Goal: Task Accomplishment & Management: Manage account settings

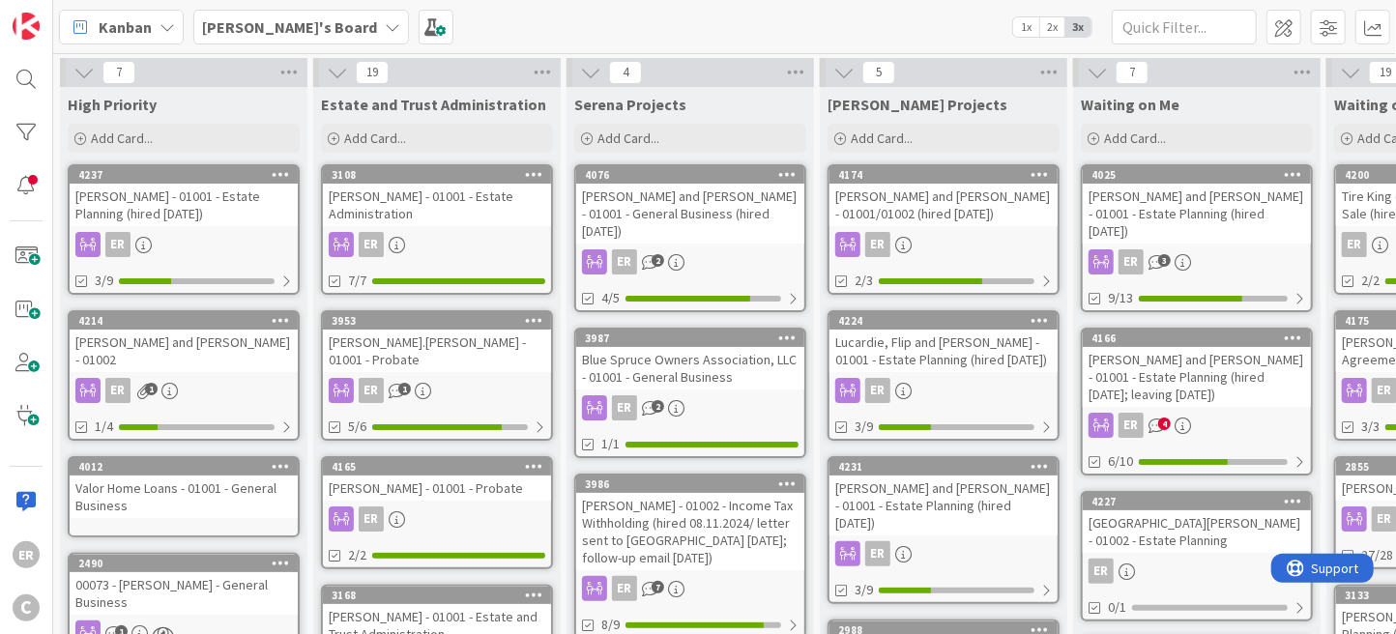
click at [1176, 211] on div "[PERSON_NAME] and [PERSON_NAME] - 01001 - Estate Planning (hired [DATE])" at bounding box center [1197, 214] width 228 height 60
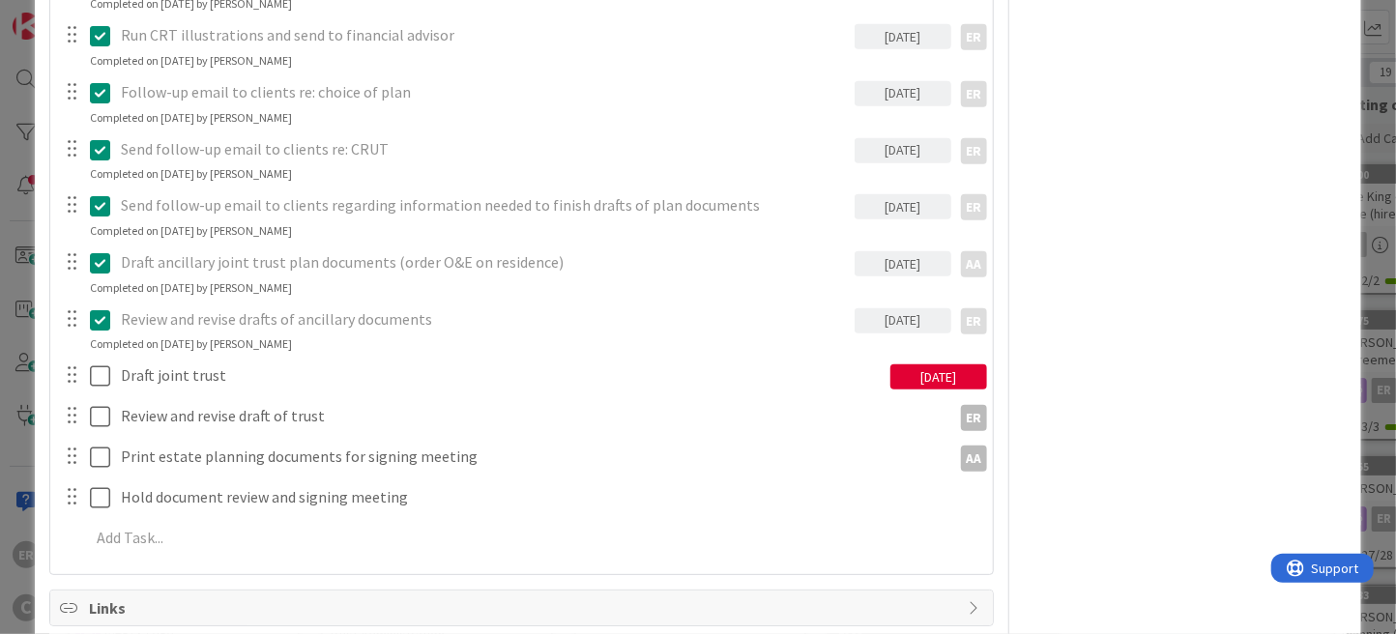
scroll to position [580, 0]
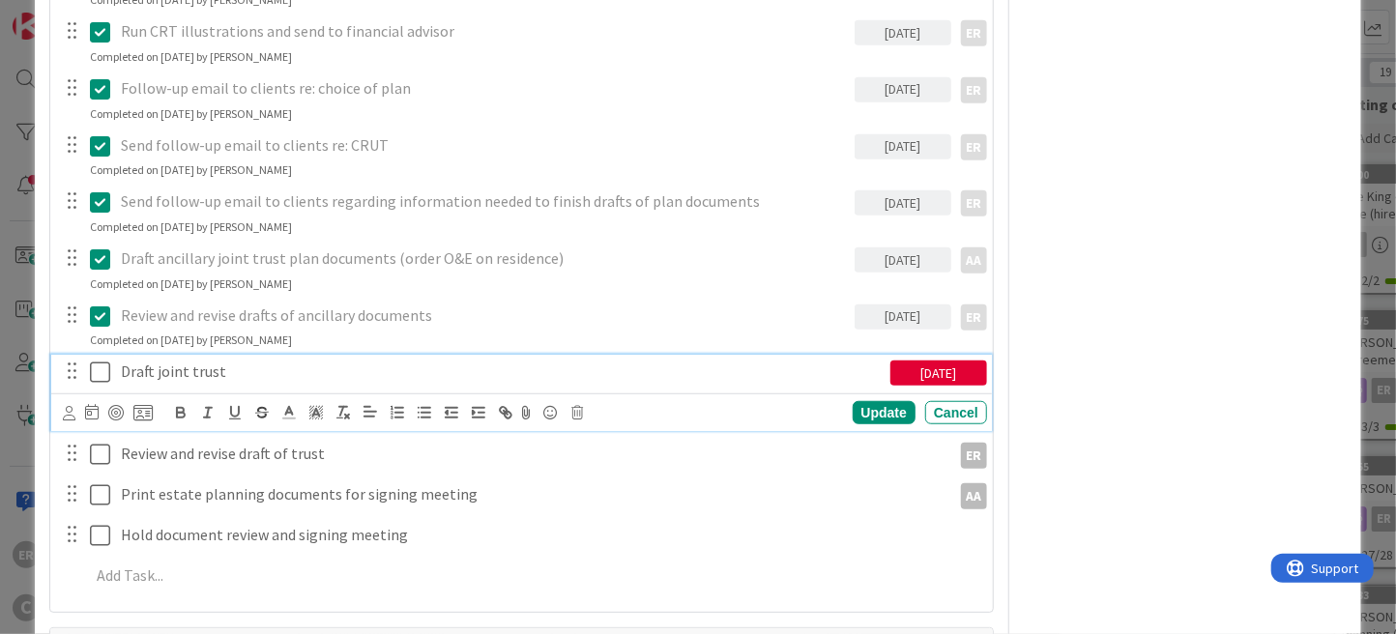
click at [99, 375] on icon at bounding box center [100, 372] width 20 height 23
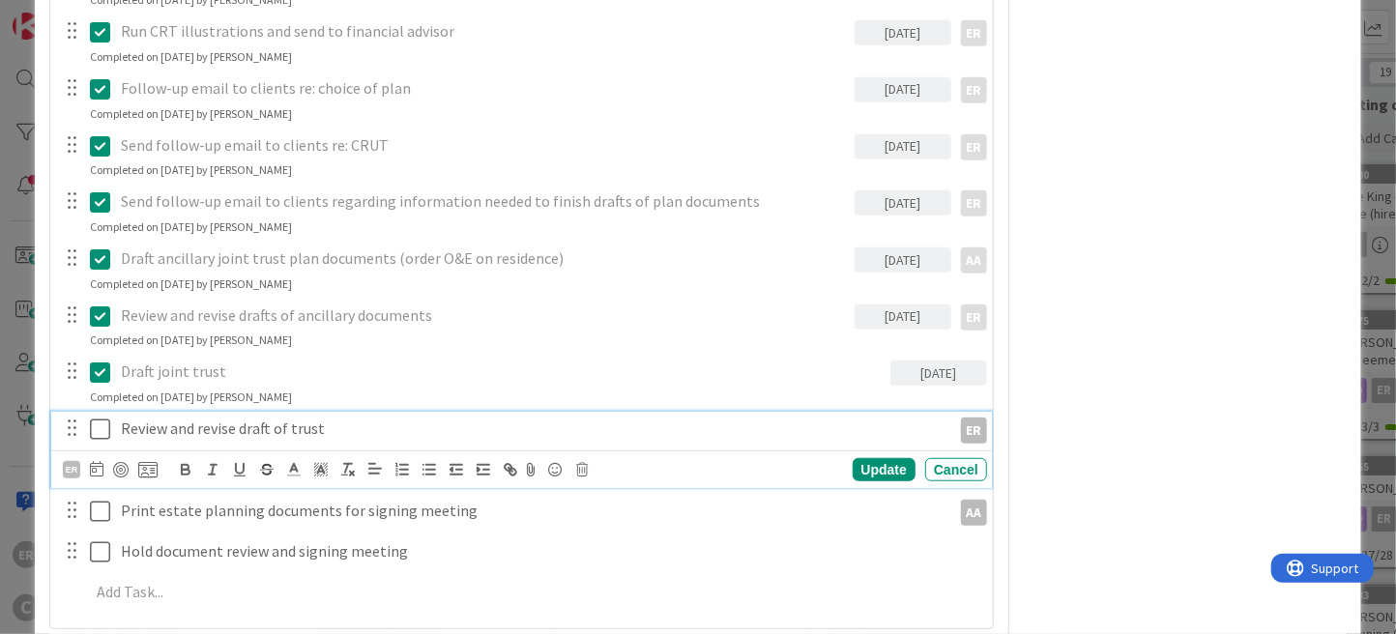
click at [105, 427] on icon at bounding box center [100, 429] width 20 height 23
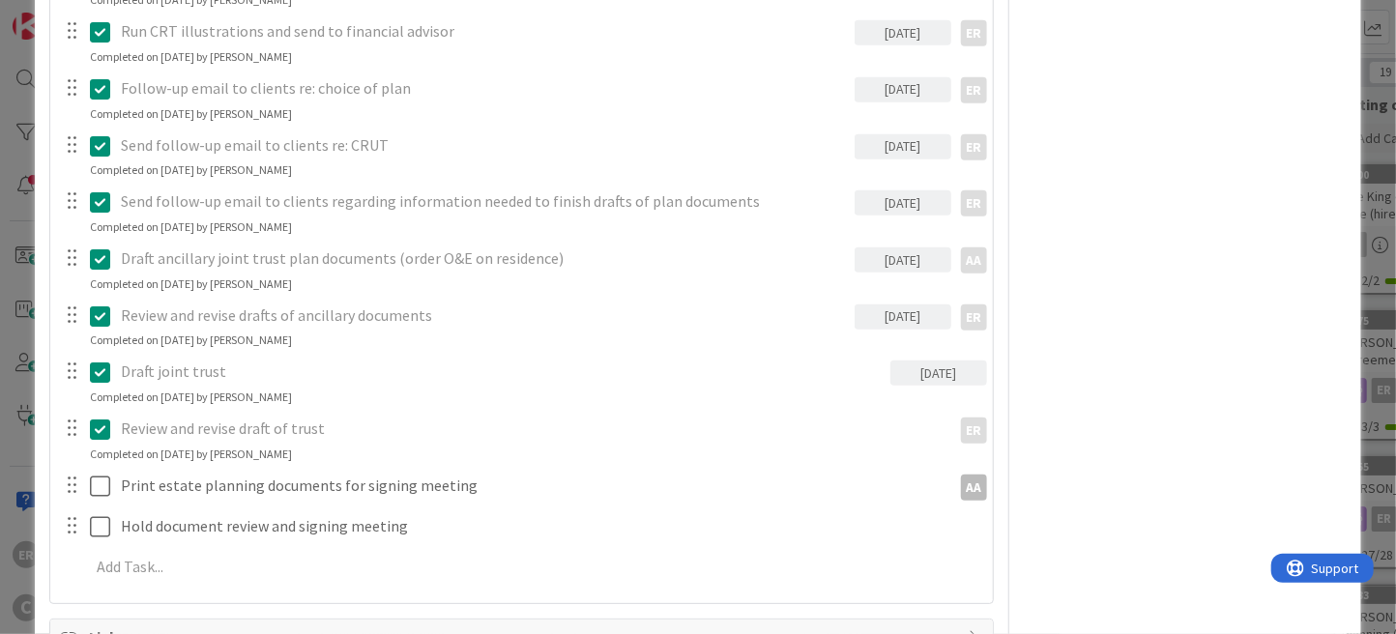
click at [104, 431] on icon at bounding box center [100, 429] width 20 height 23
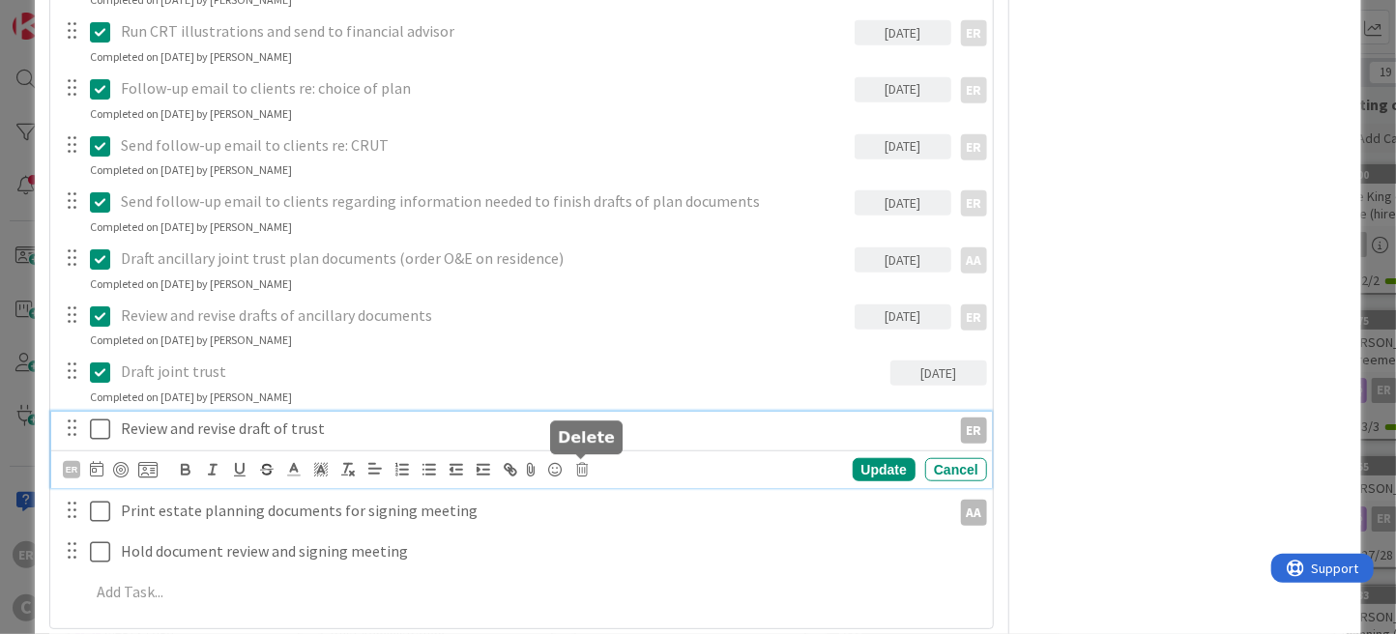
click at [580, 474] on icon at bounding box center [582, 470] width 12 height 14
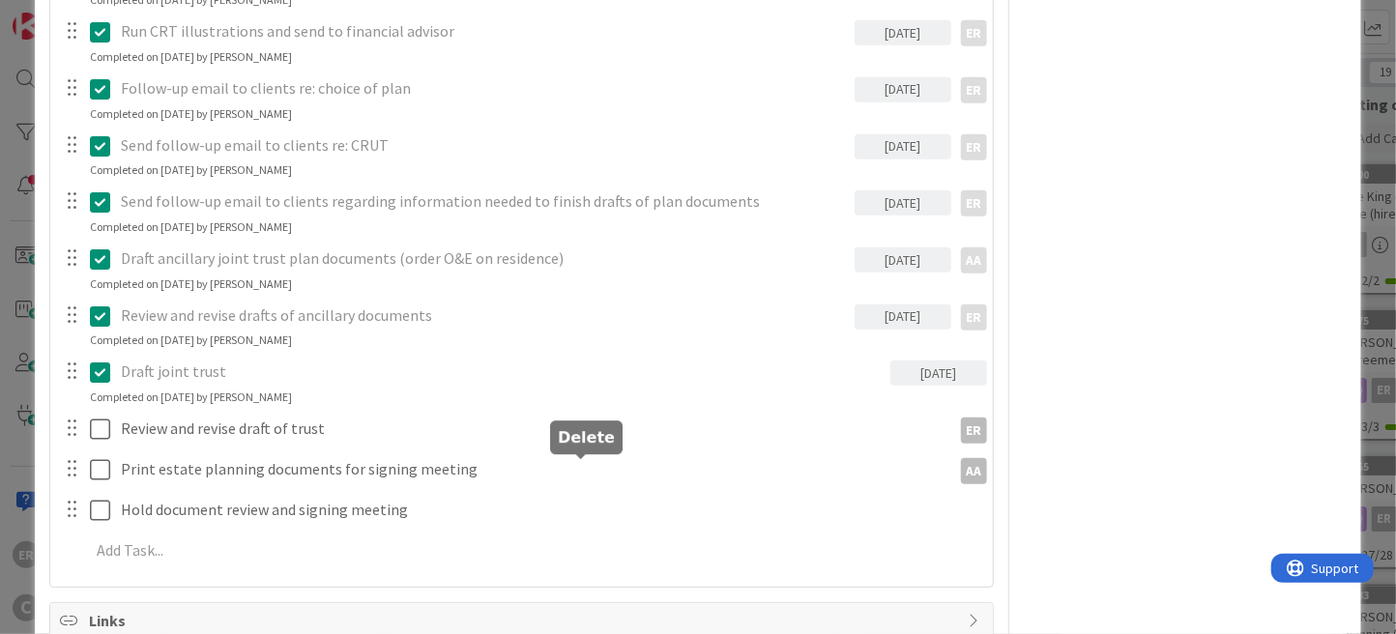
click at [606, 555] on div "Send engagement letter AA AA Update Cancel Completed on [DATE] by [PERSON_NAME]…" at bounding box center [521, 209] width 923 height 732
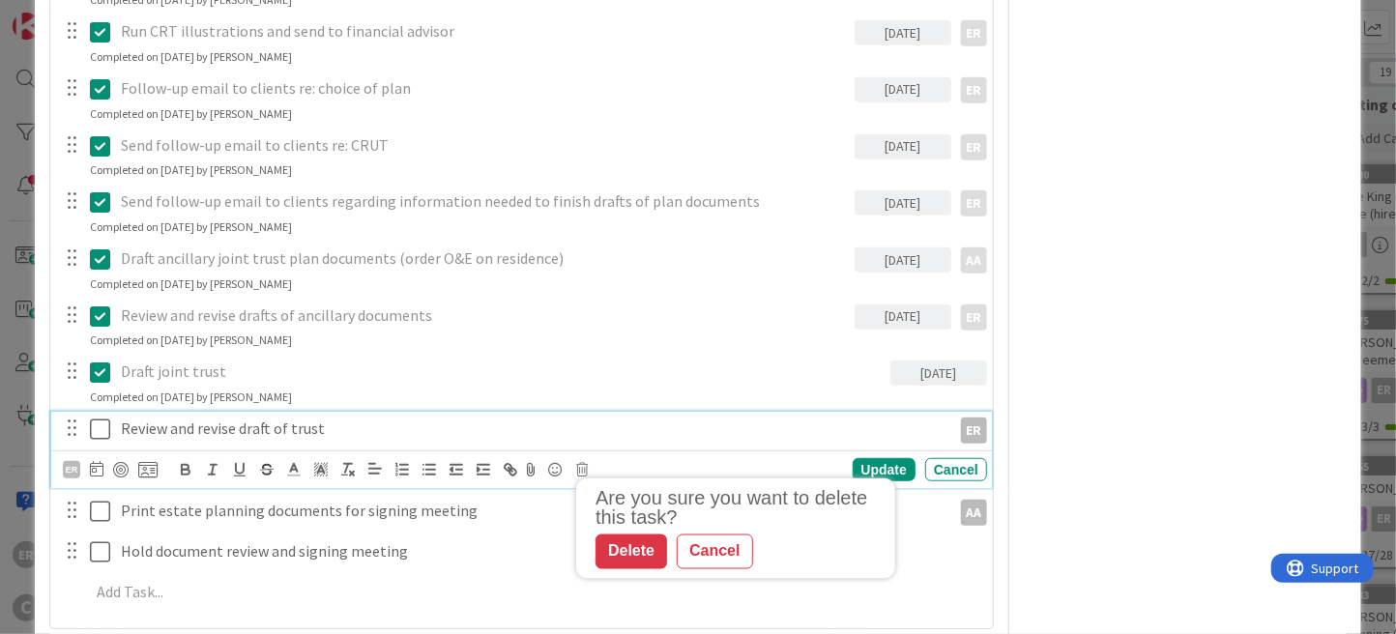
click at [387, 434] on p "Review and revise draft of trust" at bounding box center [532, 429] width 822 height 22
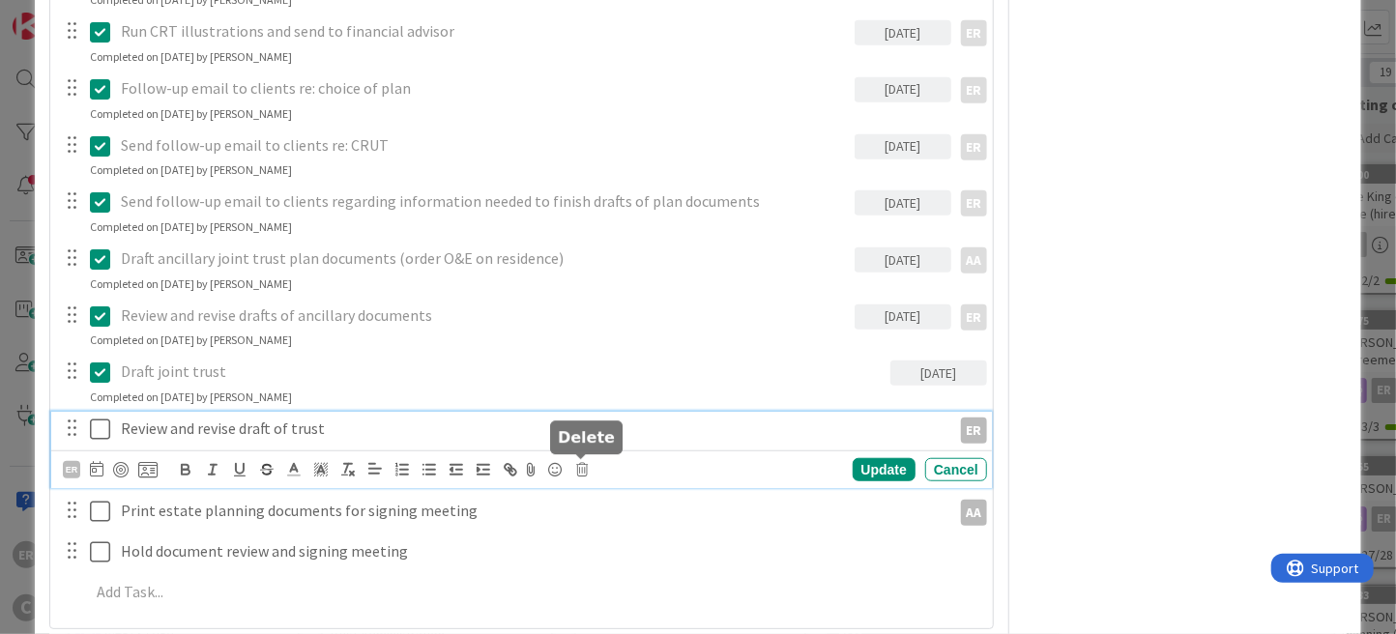
click at [580, 469] on icon at bounding box center [582, 470] width 12 height 14
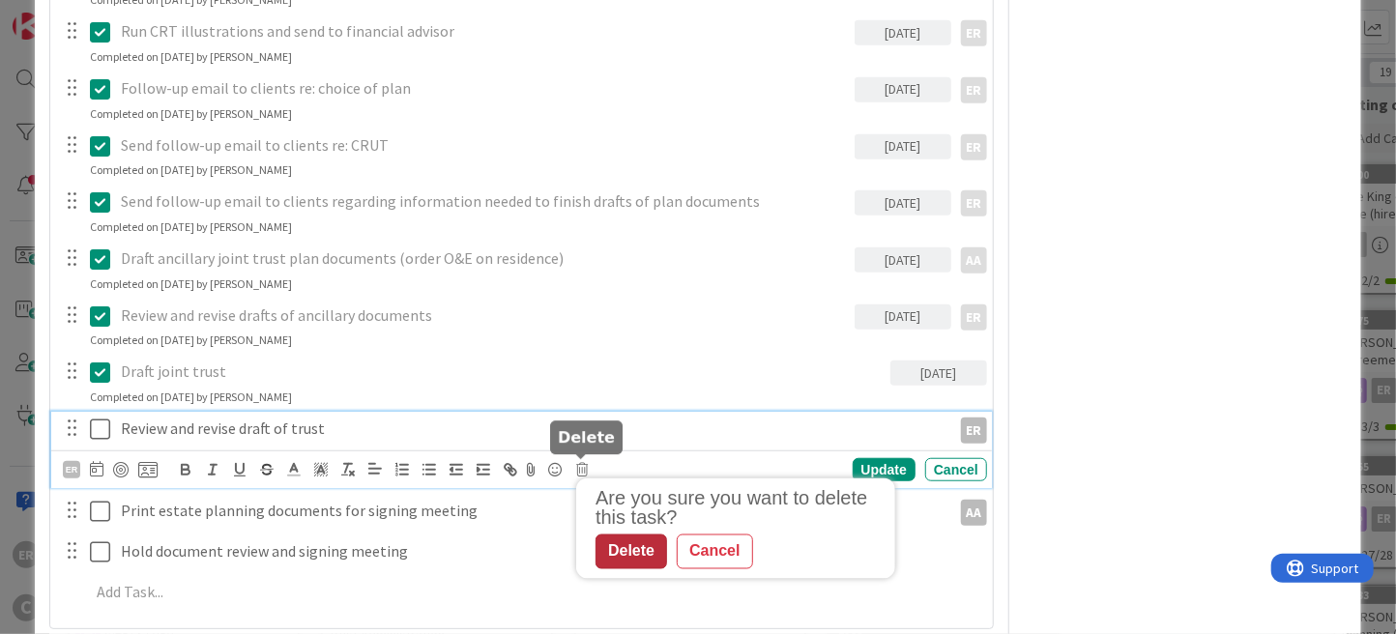
click at [616, 551] on div "Delete" at bounding box center [631, 552] width 72 height 35
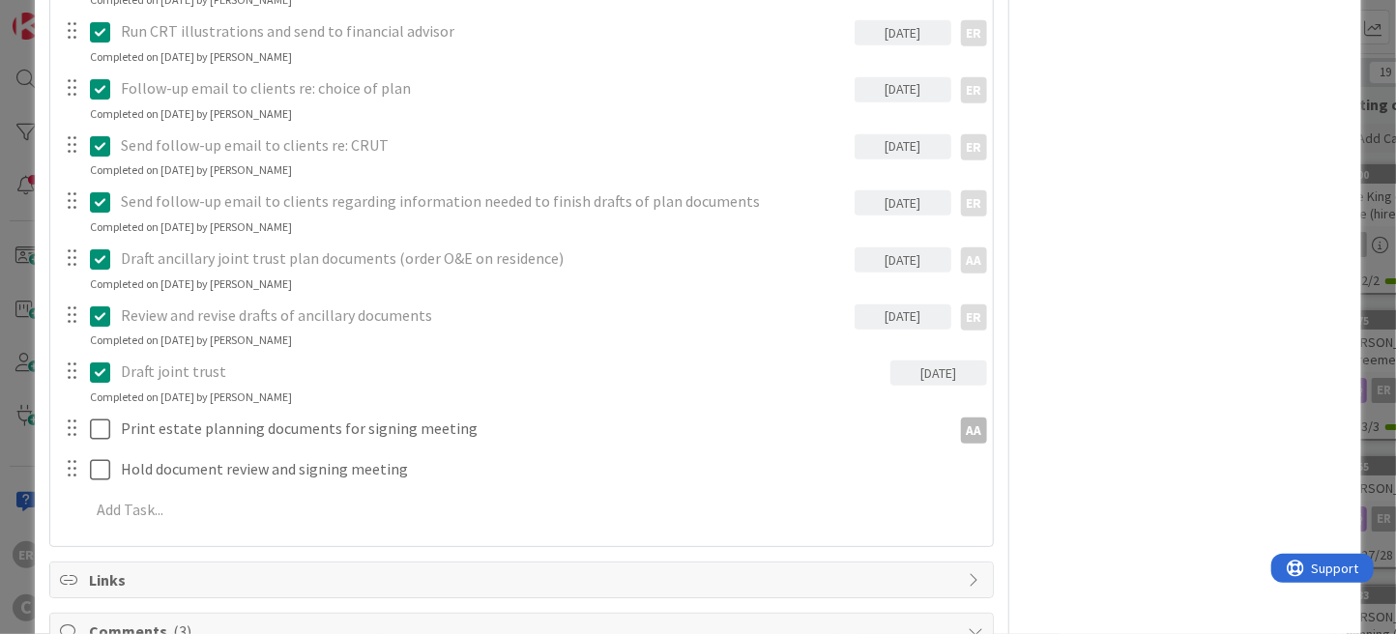
scroll to position [0, 0]
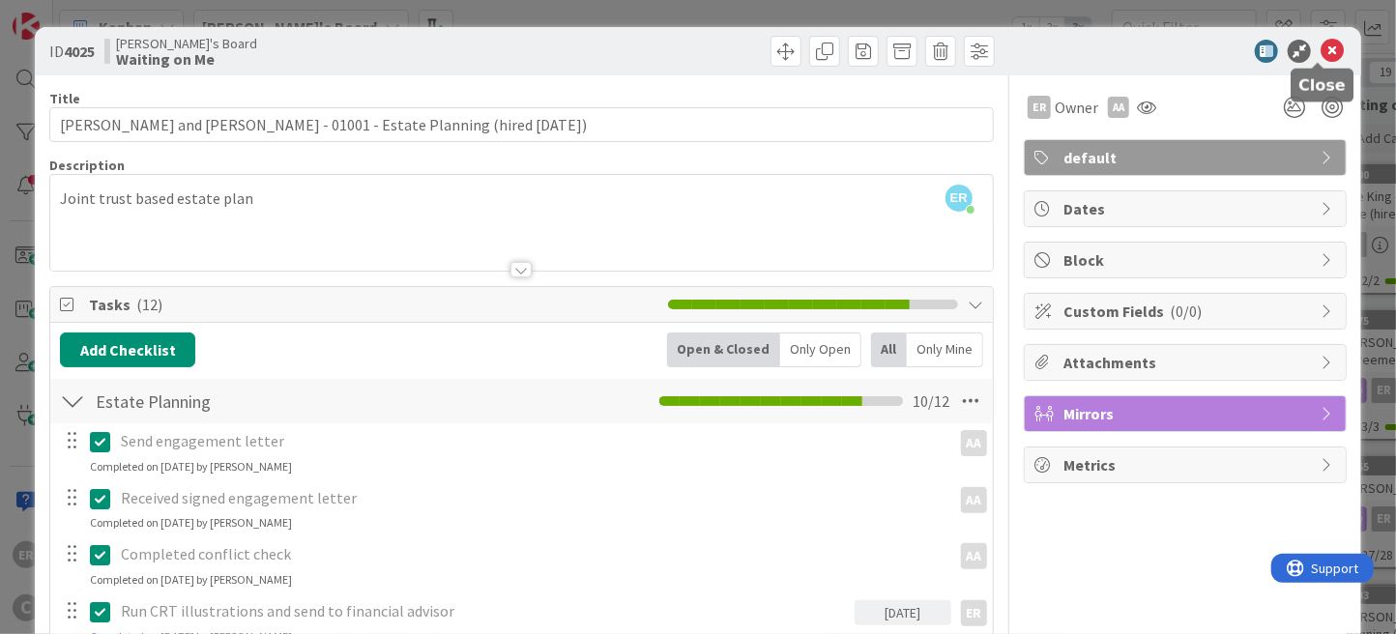
click at [1320, 51] on icon at bounding box center [1331, 51] width 23 height 23
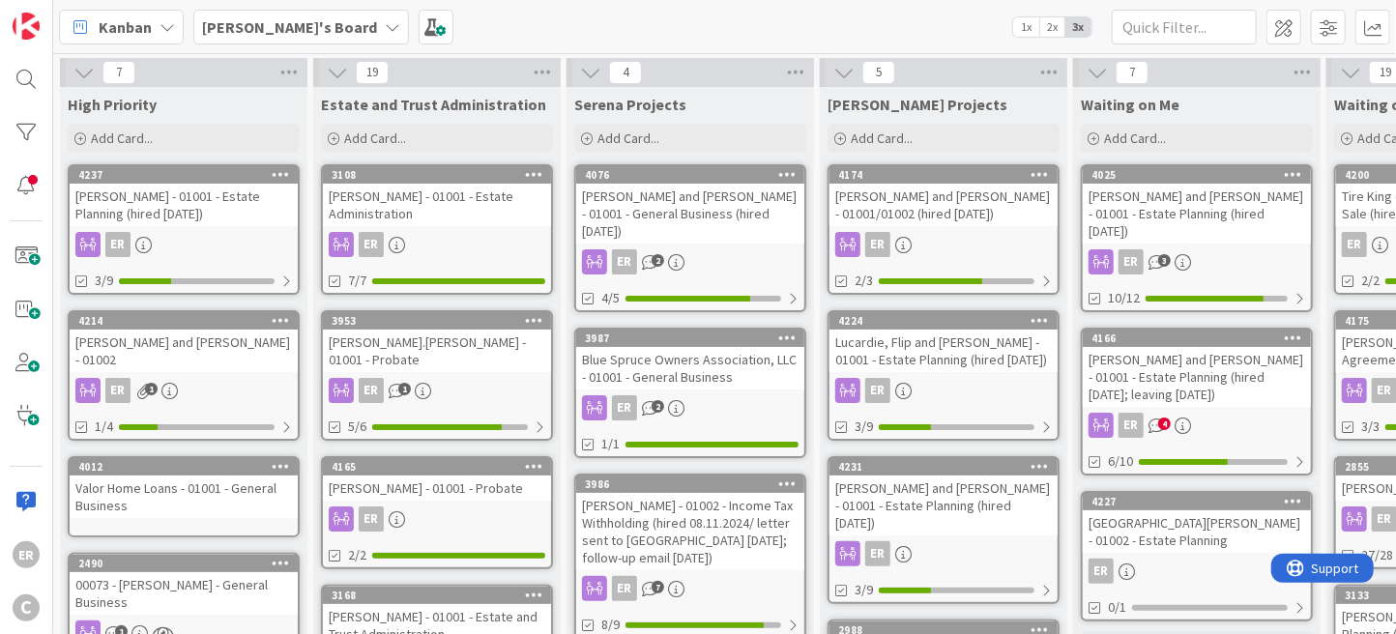
click at [1131, 353] on div "[PERSON_NAME] and [PERSON_NAME] - 01001 - Estate Planning (hired [DATE]; leavin…" at bounding box center [1197, 377] width 228 height 60
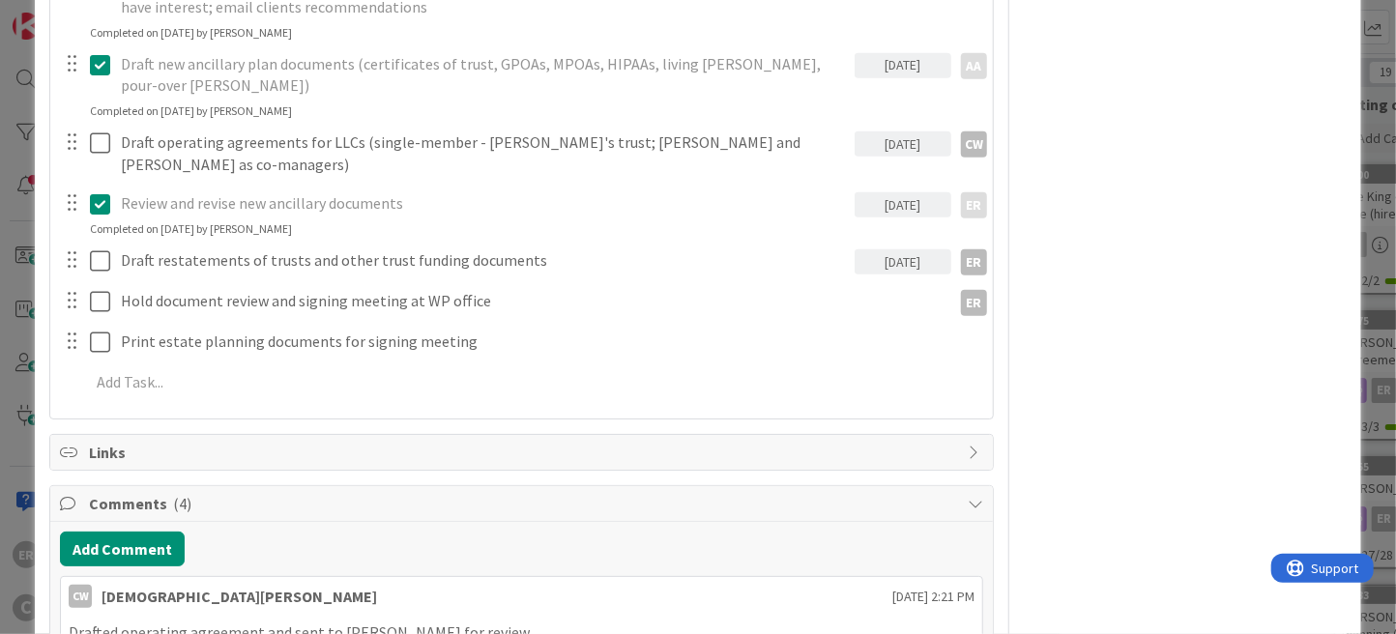
scroll to position [580, 0]
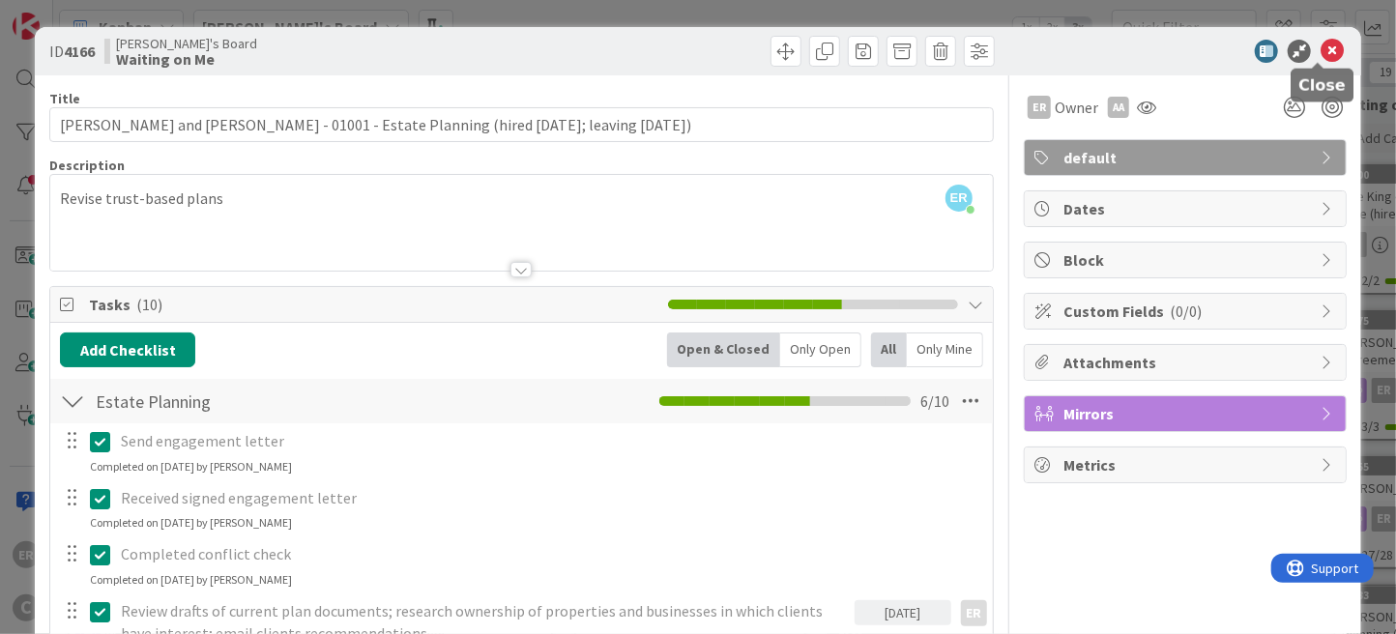
click at [1320, 54] on icon at bounding box center [1331, 51] width 23 height 23
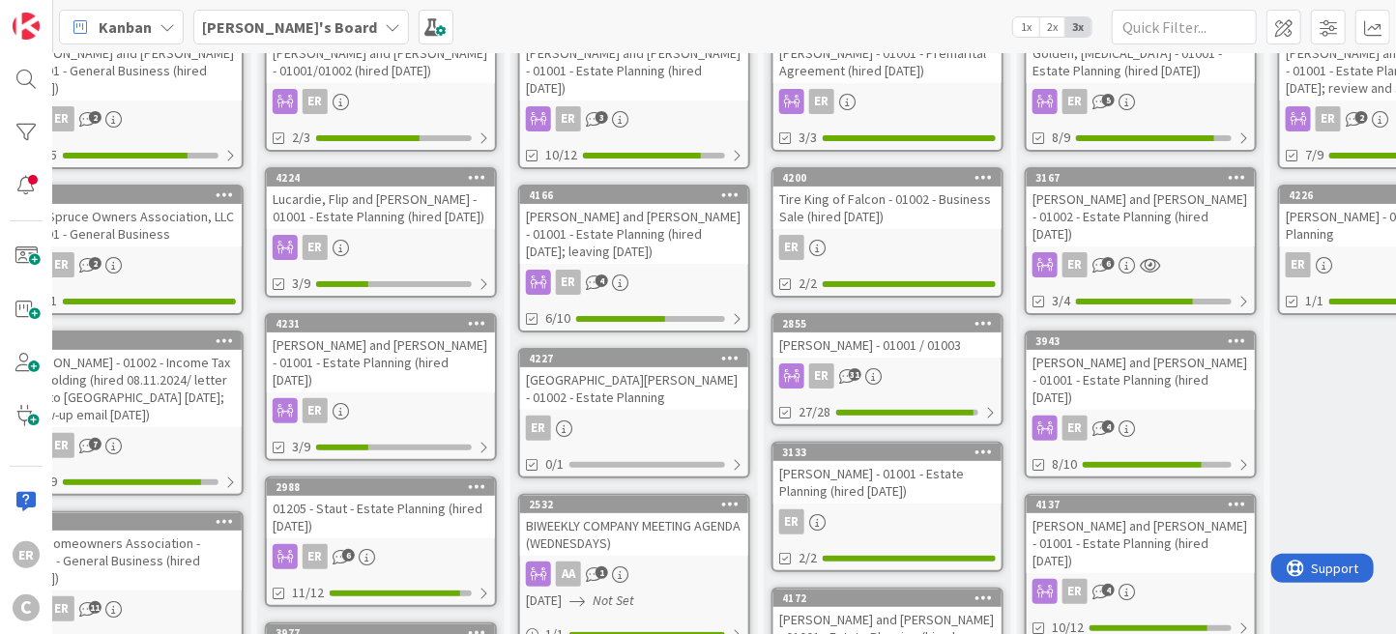
scroll to position [290, 563]
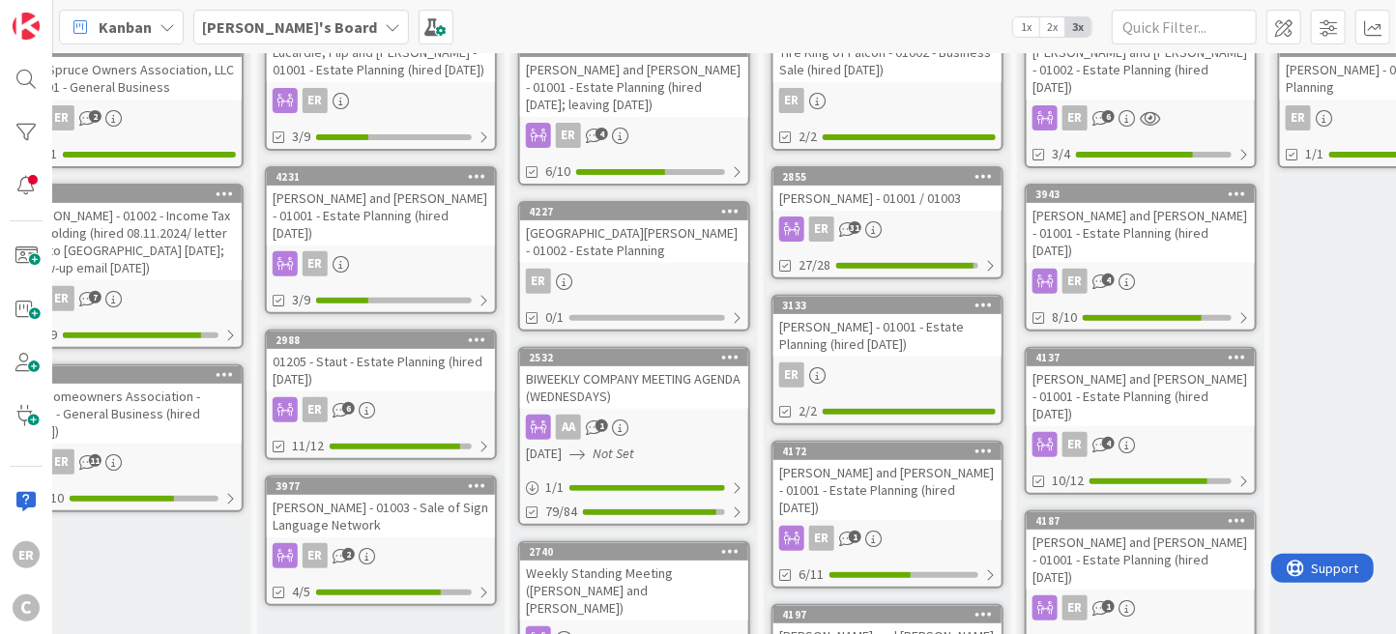
click at [915, 225] on div "ER 31" at bounding box center [887, 229] width 228 height 25
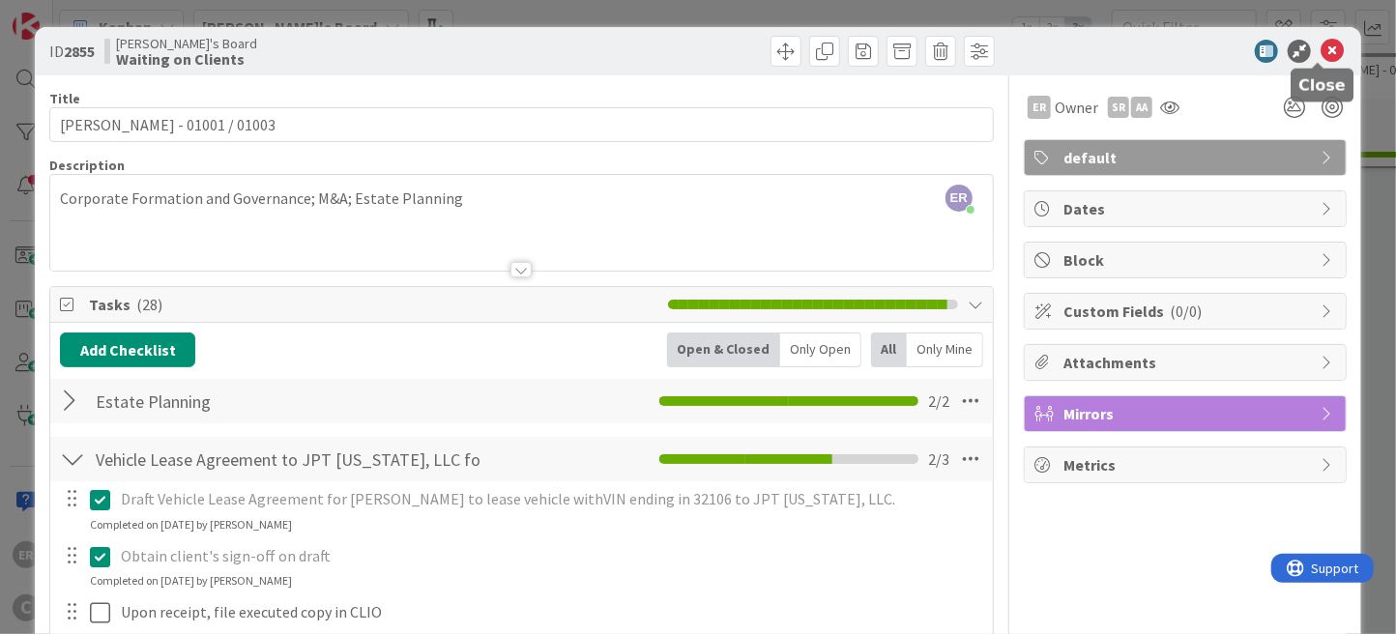
click at [1320, 52] on icon at bounding box center [1331, 51] width 23 height 23
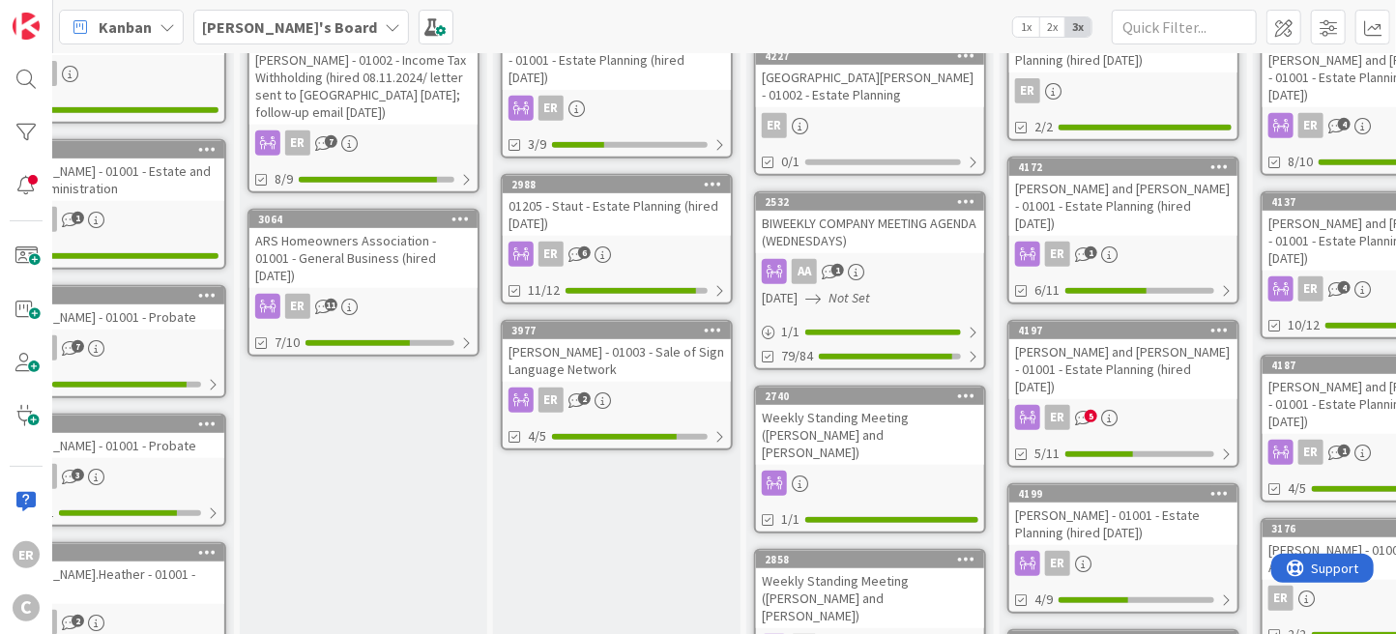
scroll to position [501, 327]
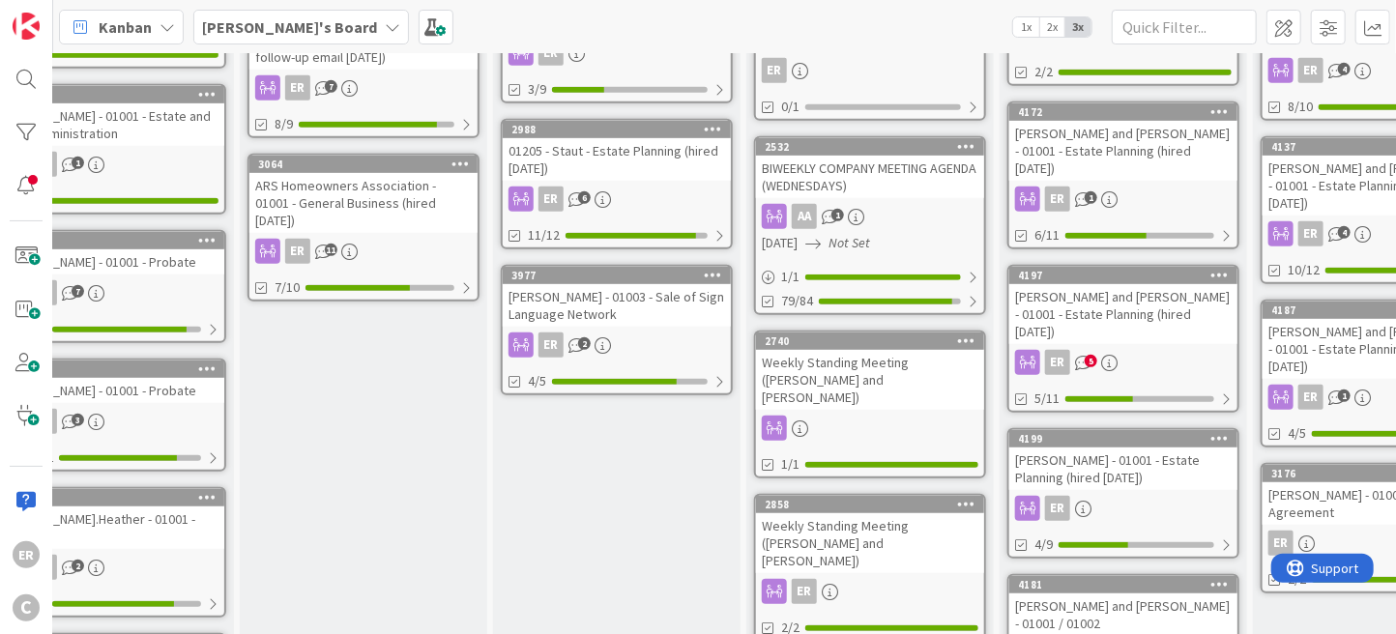
click at [1184, 293] on div "[PERSON_NAME] and [PERSON_NAME] - 01001 - Estate Planning (hired [DATE])" at bounding box center [1123, 314] width 228 height 60
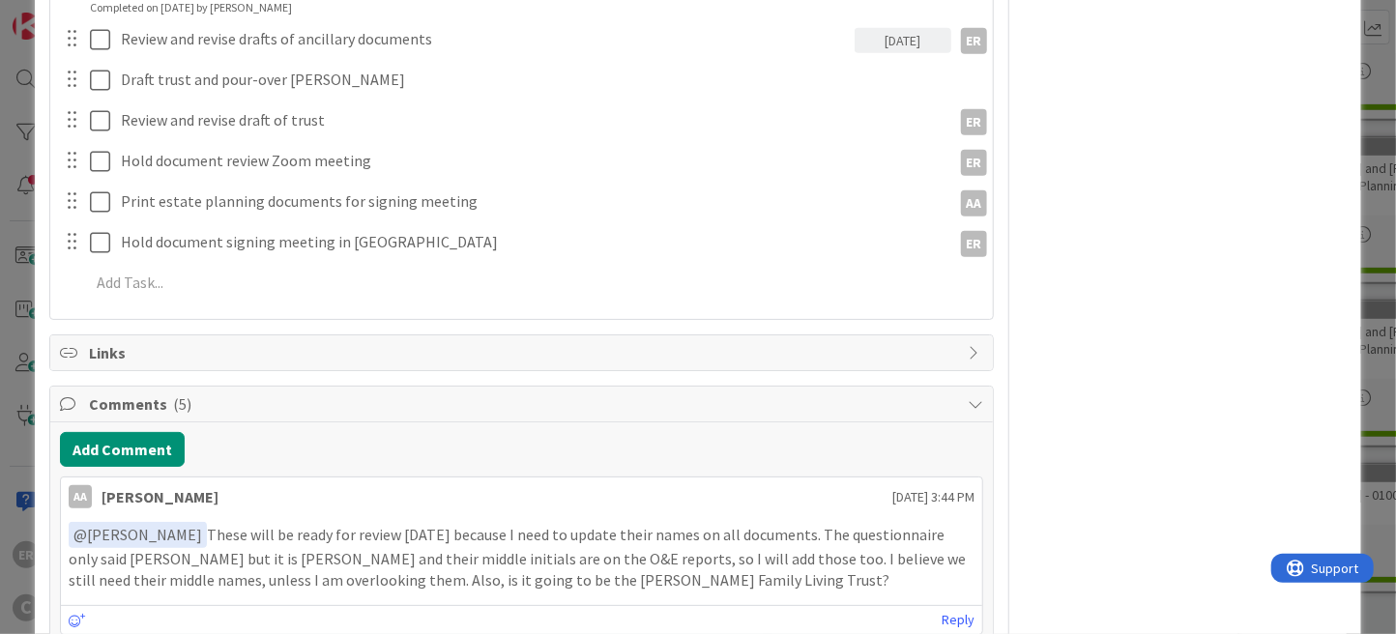
scroll to position [773, 0]
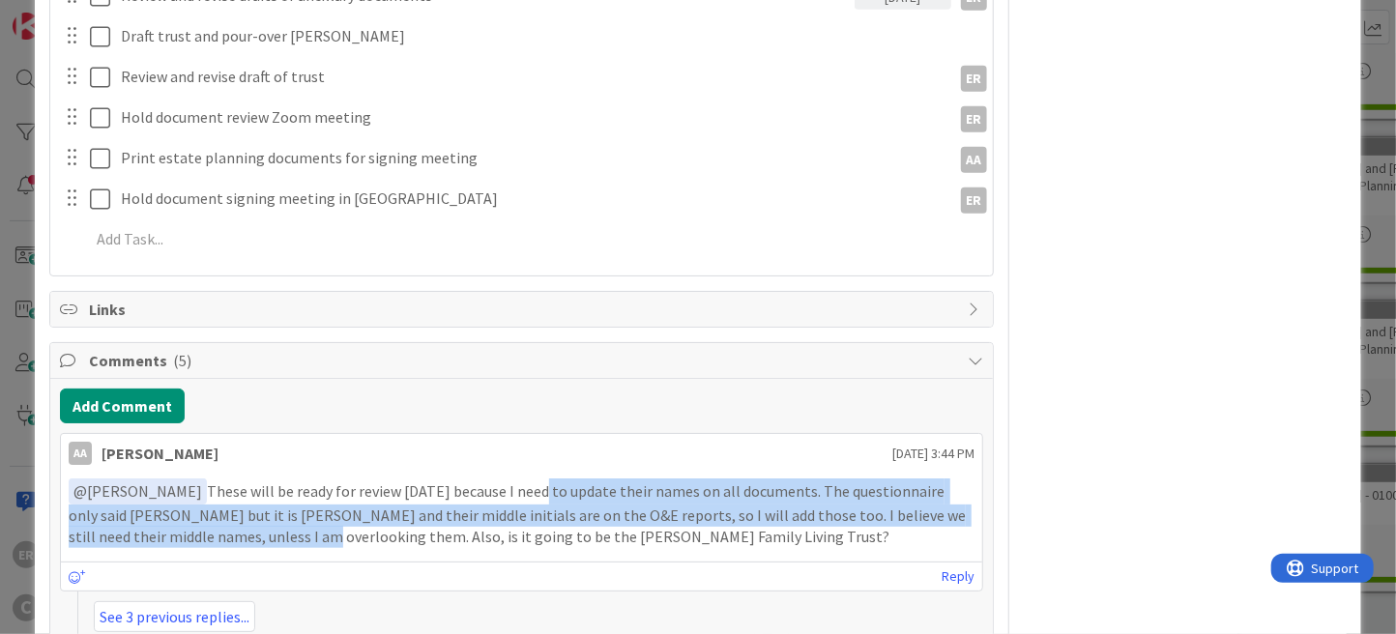
drag, startPoint x: 507, startPoint y: 472, endPoint x: 217, endPoint y: 502, distance: 292.5
click at [217, 502] on p "﻿ @ [PERSON_NAME] ﻿ These will be ready for review [DATE] because I need to upd…" at bounding box center [522, 513] width 906 height 70
click at [669, 433] on div "AA [PERSON_NAME] [DATE] 3:44 PM ﻿ @ [PERSON_NAME] ﻿ These will be ready for rev…" at bounding box center [521, 512] width 923 height 159
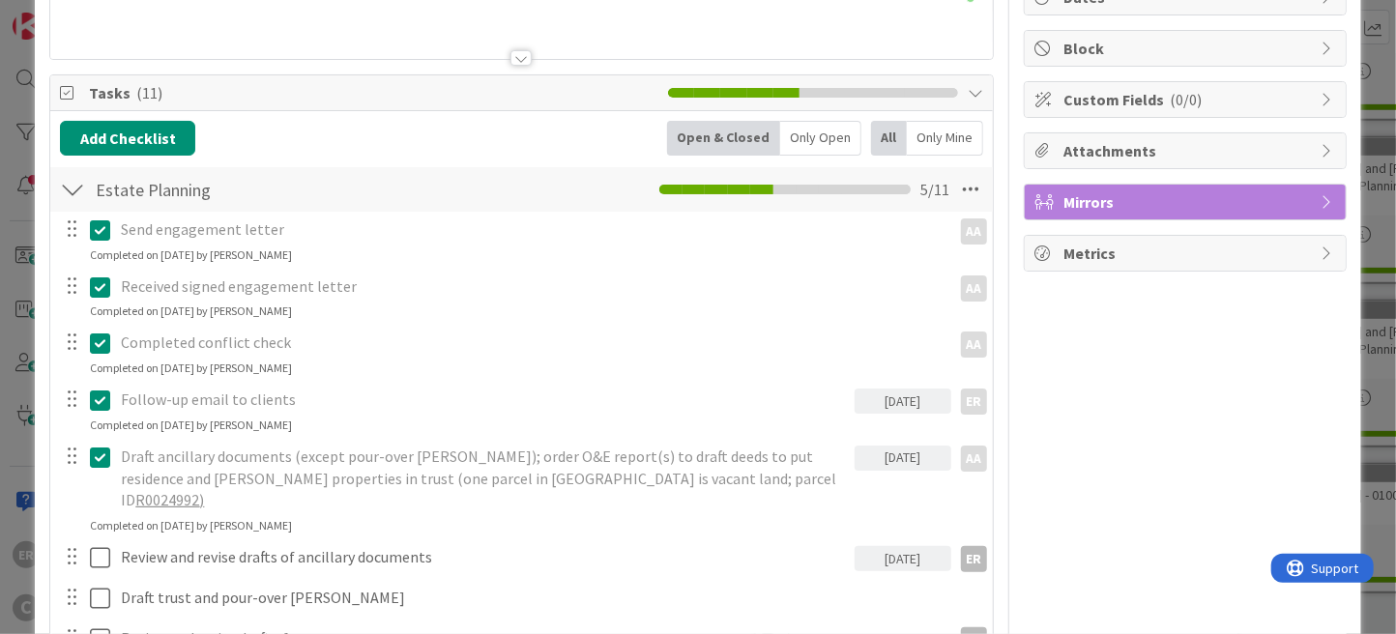
scroll to position [0, 0]
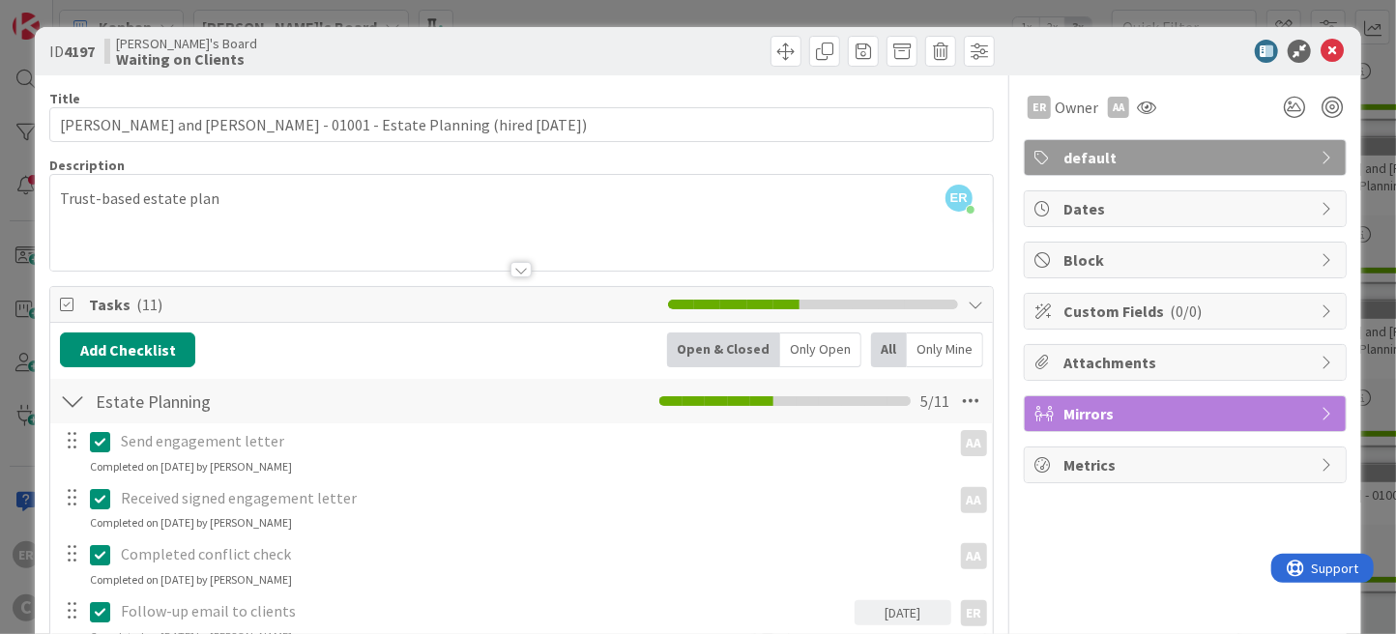
click at [1320, 63] on div "ID 4197 [PERSON_NAME]'s Board Waiting on Clients" at bounding box center [698, 51] width 1326 height 48
click at [1320, 58] on icon at bounding box center [1331, 51] width 23 height 23
